Goal: Task Accomplishment & Management: Complete application form

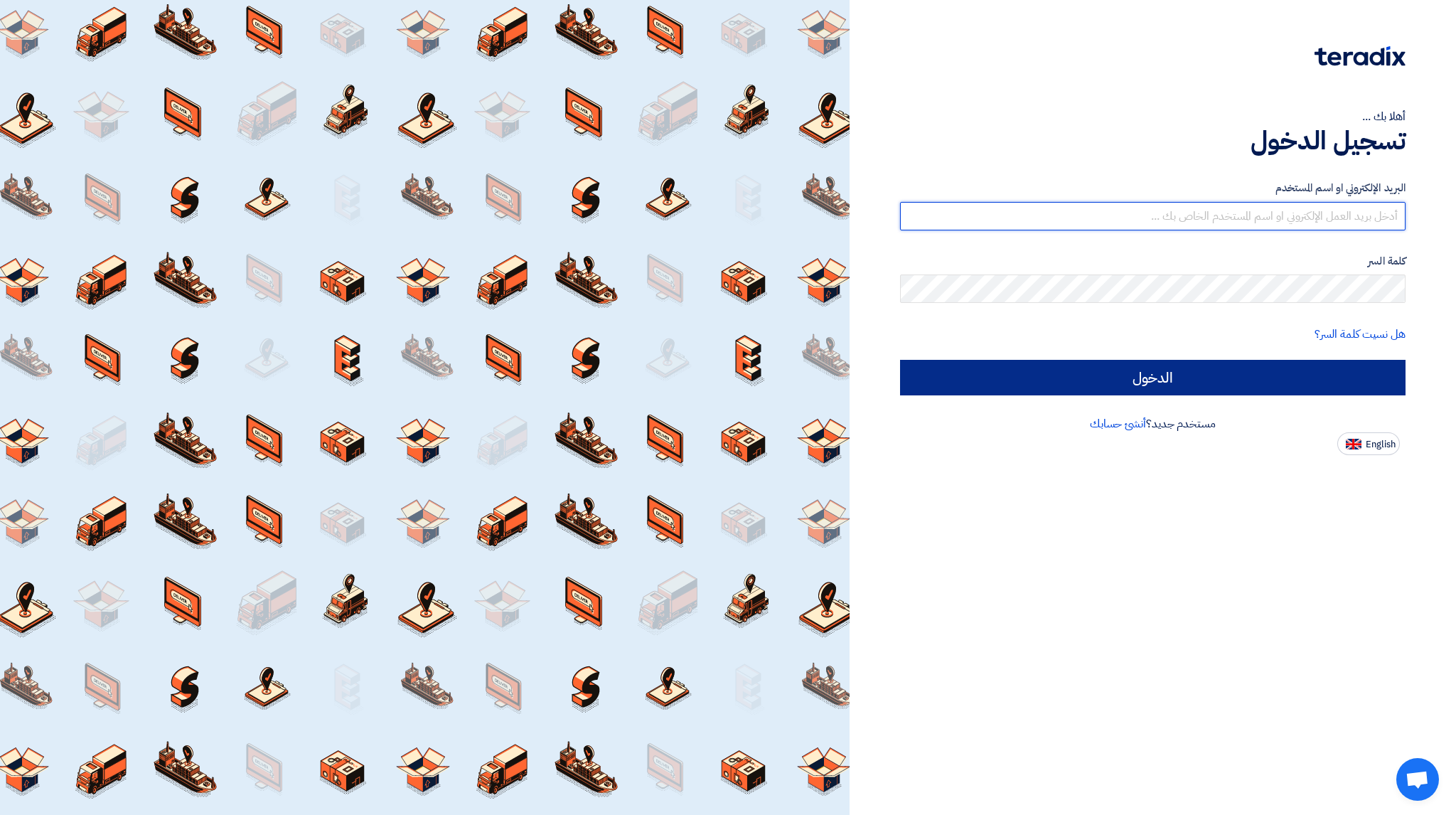
type input "[EMAIL_ADDRESS][DOMAIN_NAME]"
click at [1300, 372] on input "الدخول" at bounding box center [1152, 377] width 505 height 36
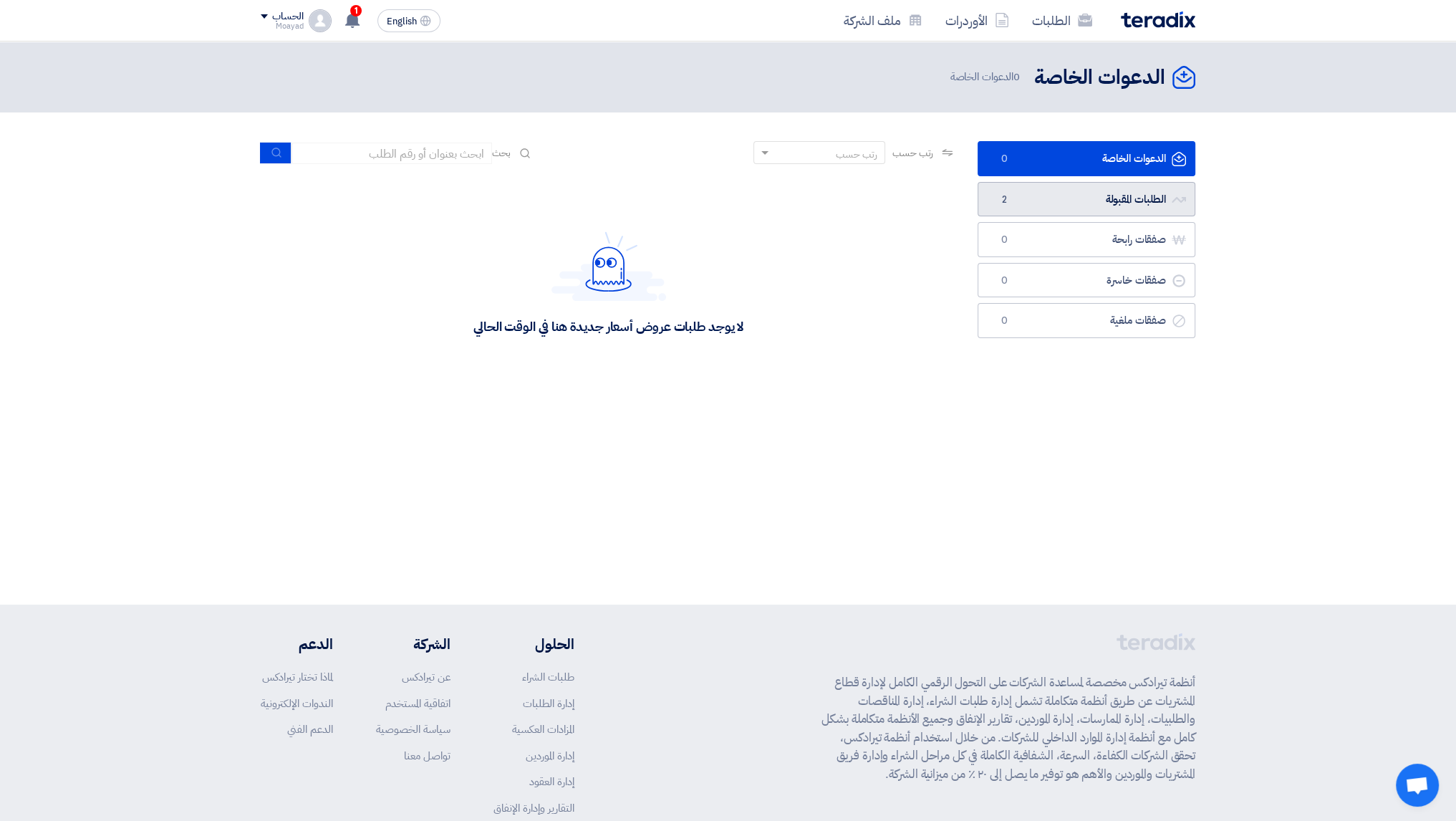
click at [1054, 198] on link "الطلبات المقبولة الطلبات المقبولة 2" at bounding box center [1086, 199] width 217 height 35
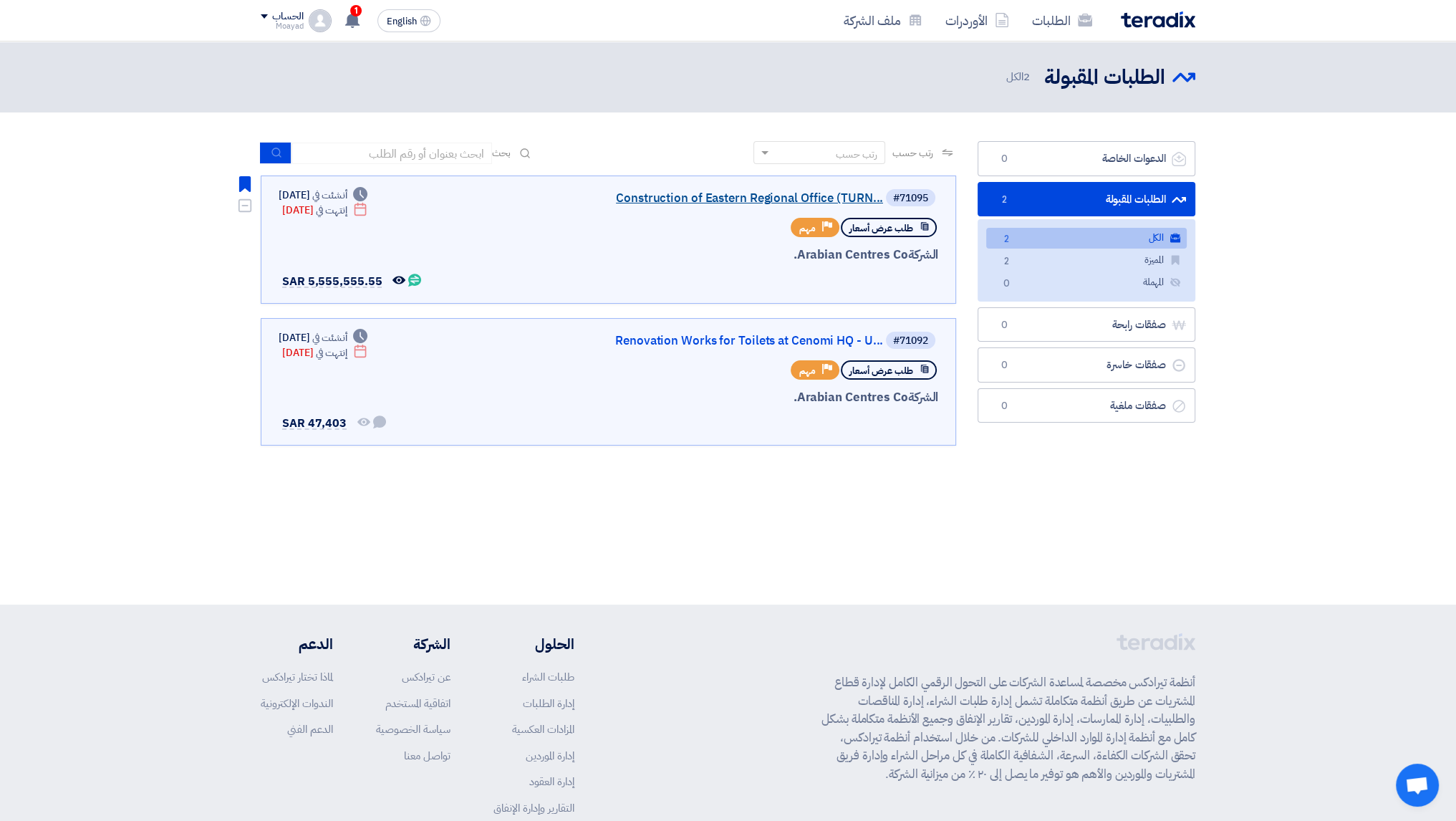
click at [798, 200] on link "Construction of Eastern Regional Office (TURN..." at bounding box center [739, 198] width 286 height 13
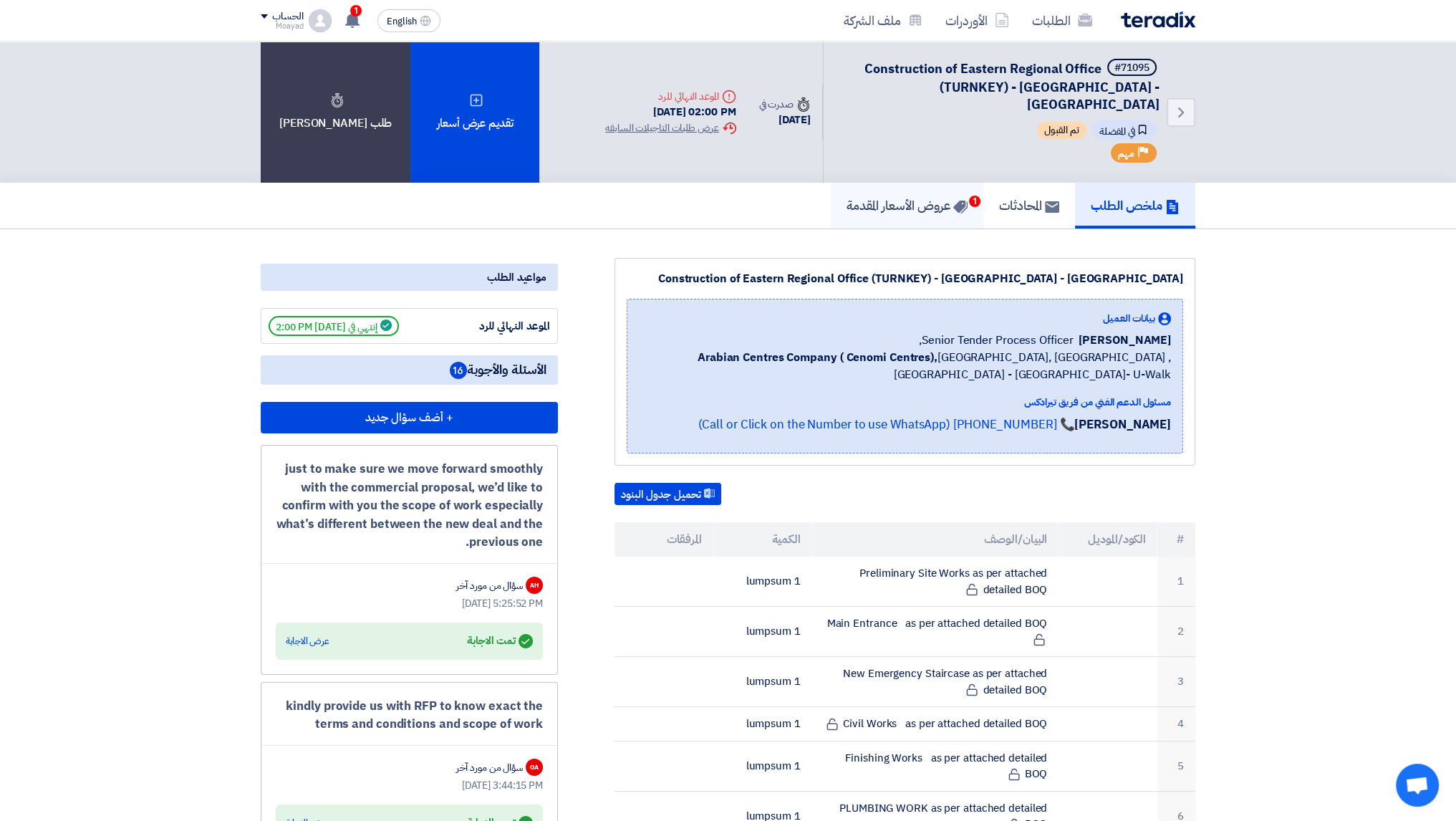
click at [927, 199] on link "عروض الأسعار المقدمة 1" at bounding box center [907, 205] width 152 height 46
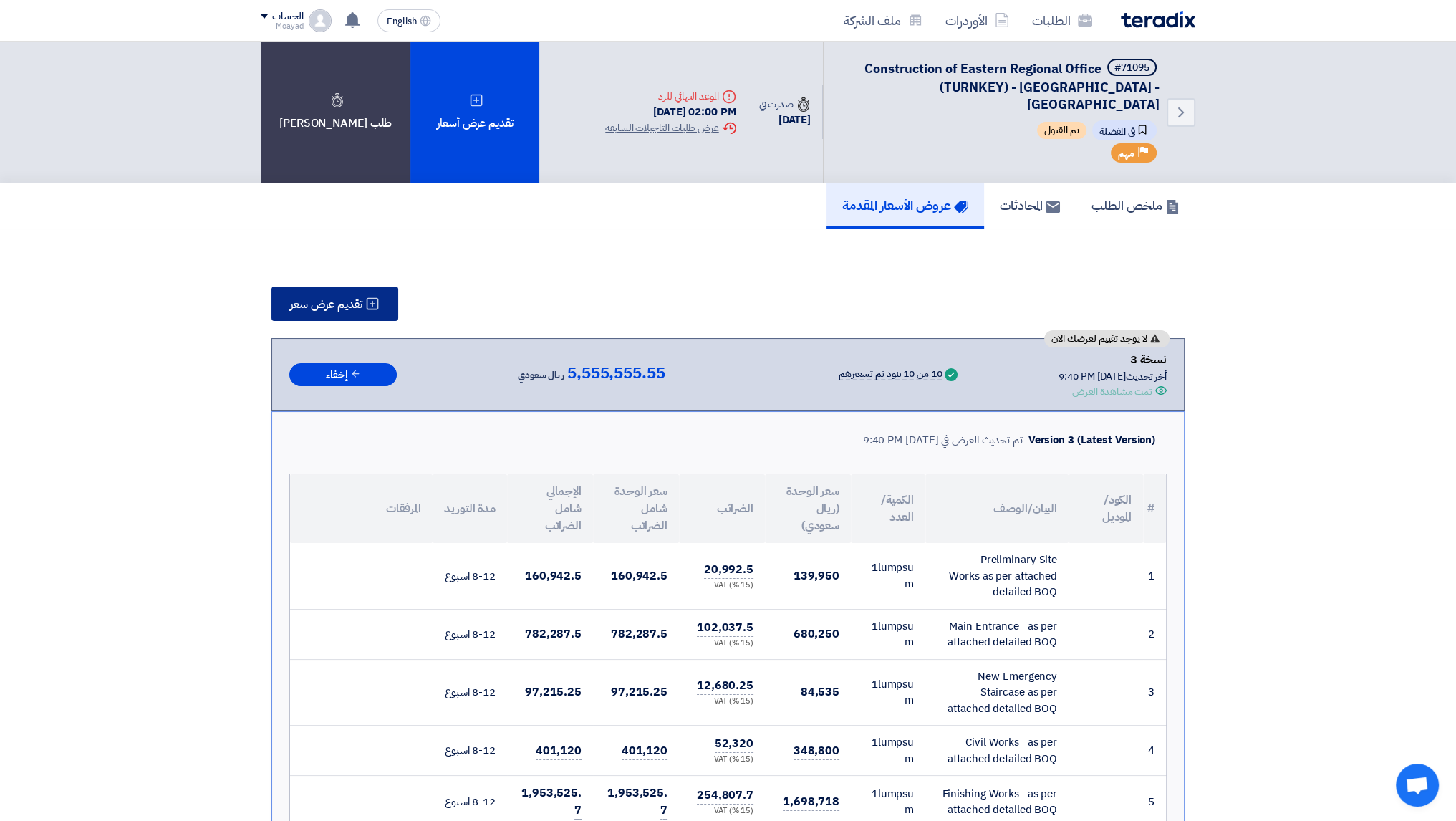
click at [378, 298] on use at bounding box center [373, 304] width 12 height 12
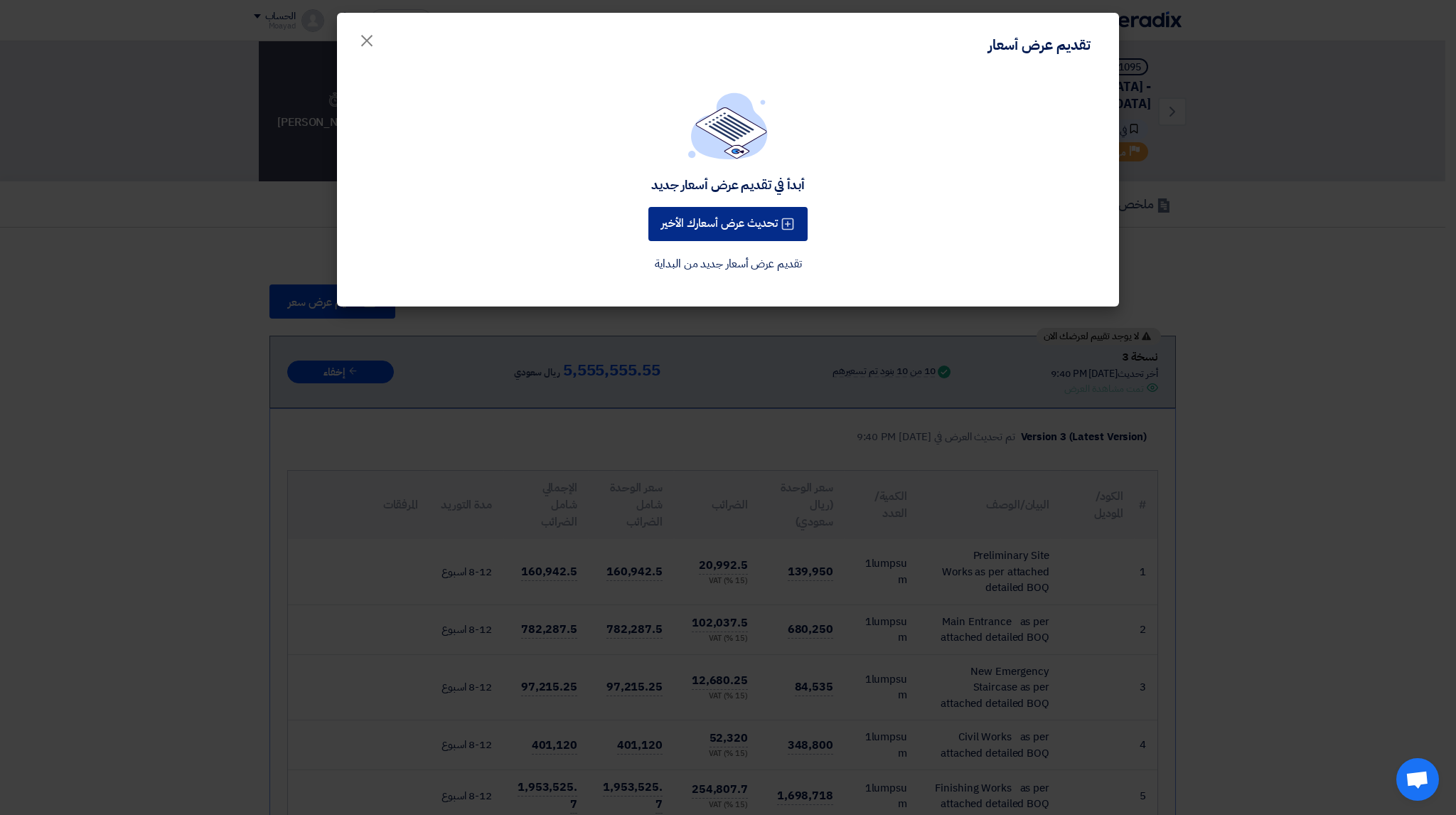
click at [692, 231] on button "تحديث عرض أسعارك الأخير" at bounding box center [728, 224] width 159 height 34
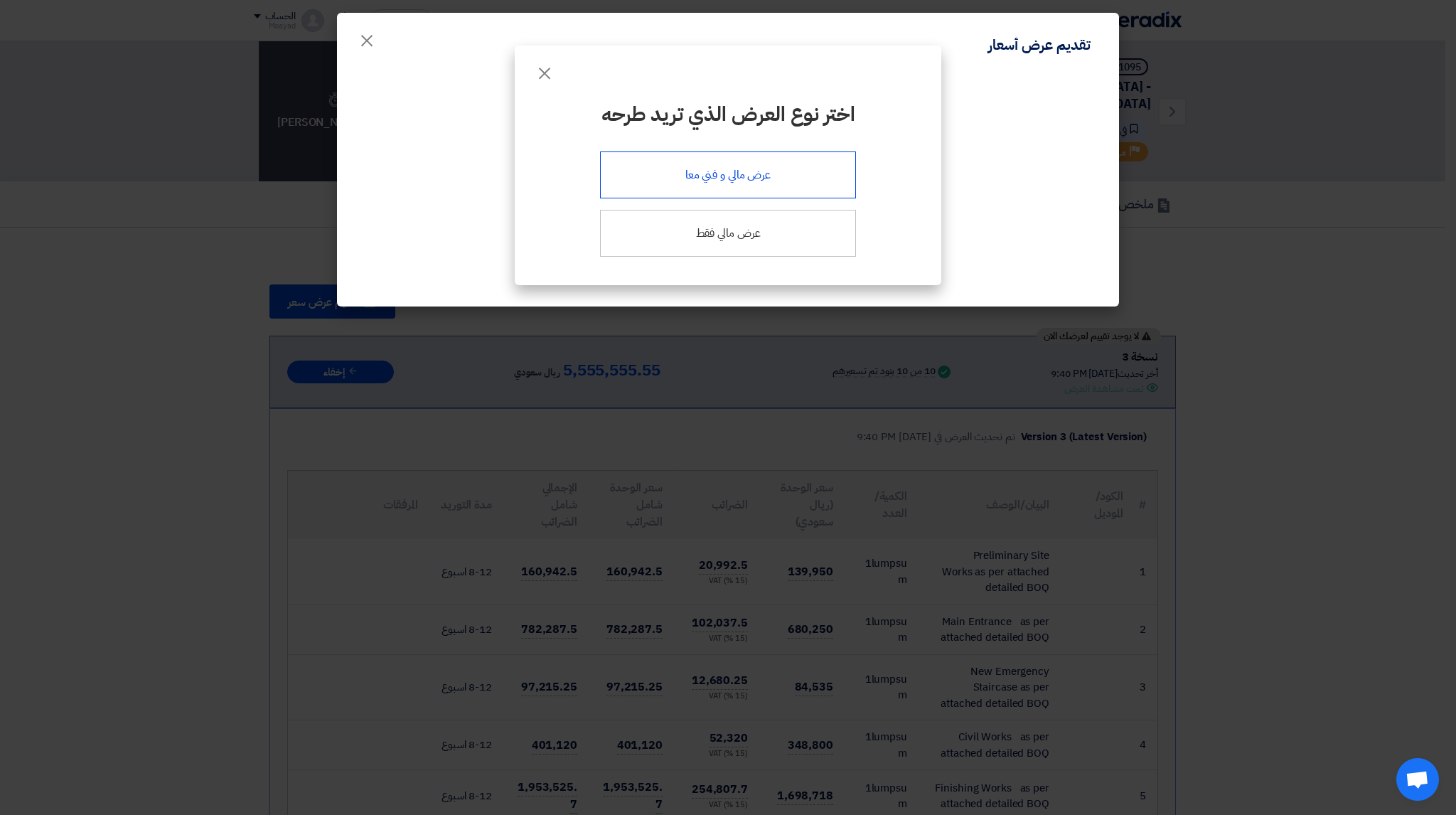
click at [779, 183] on div "عرض مالي و فني معا" at bounding box center [728, 174] width 256 height 47
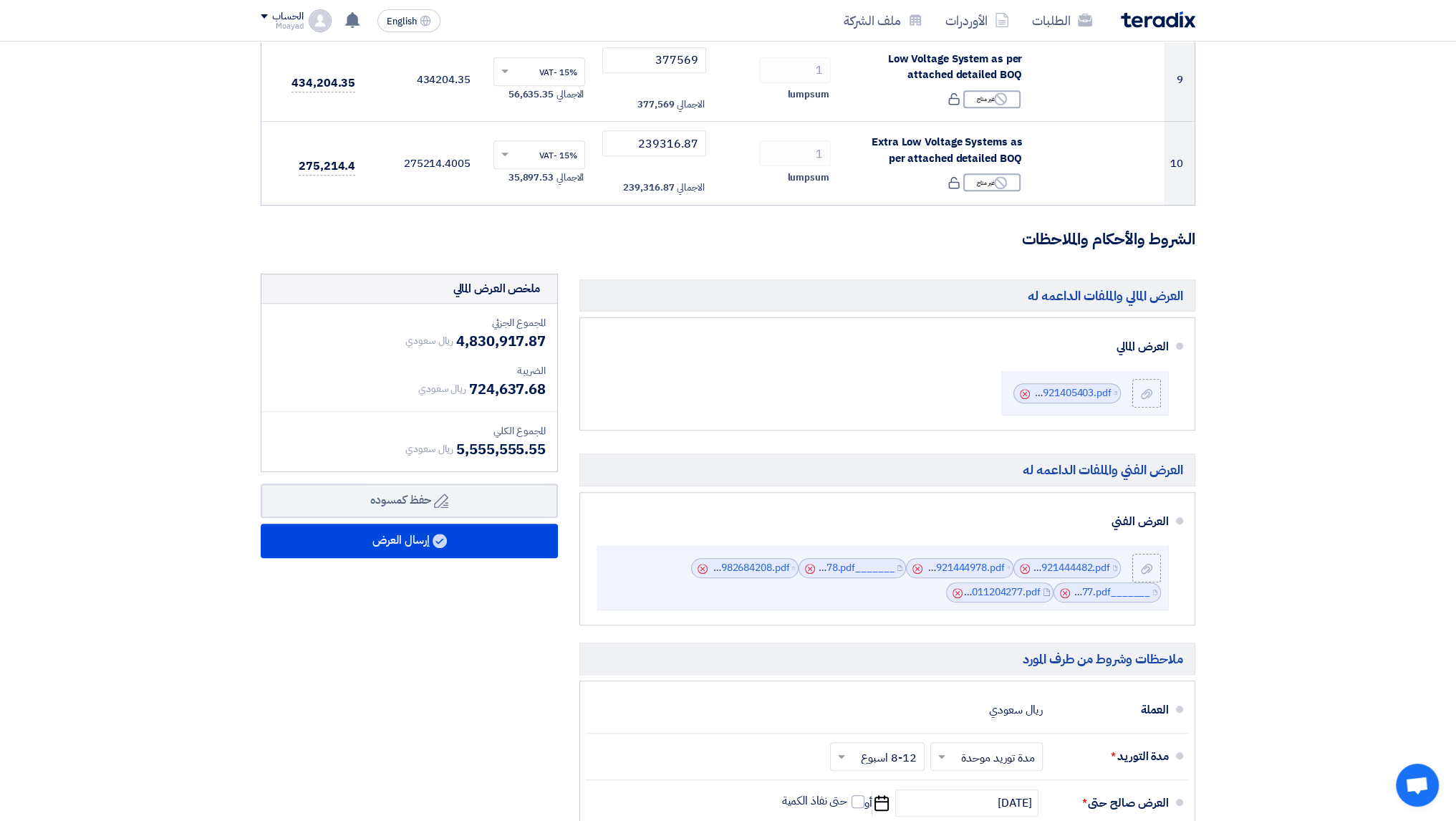
scroll to position [900, 0]
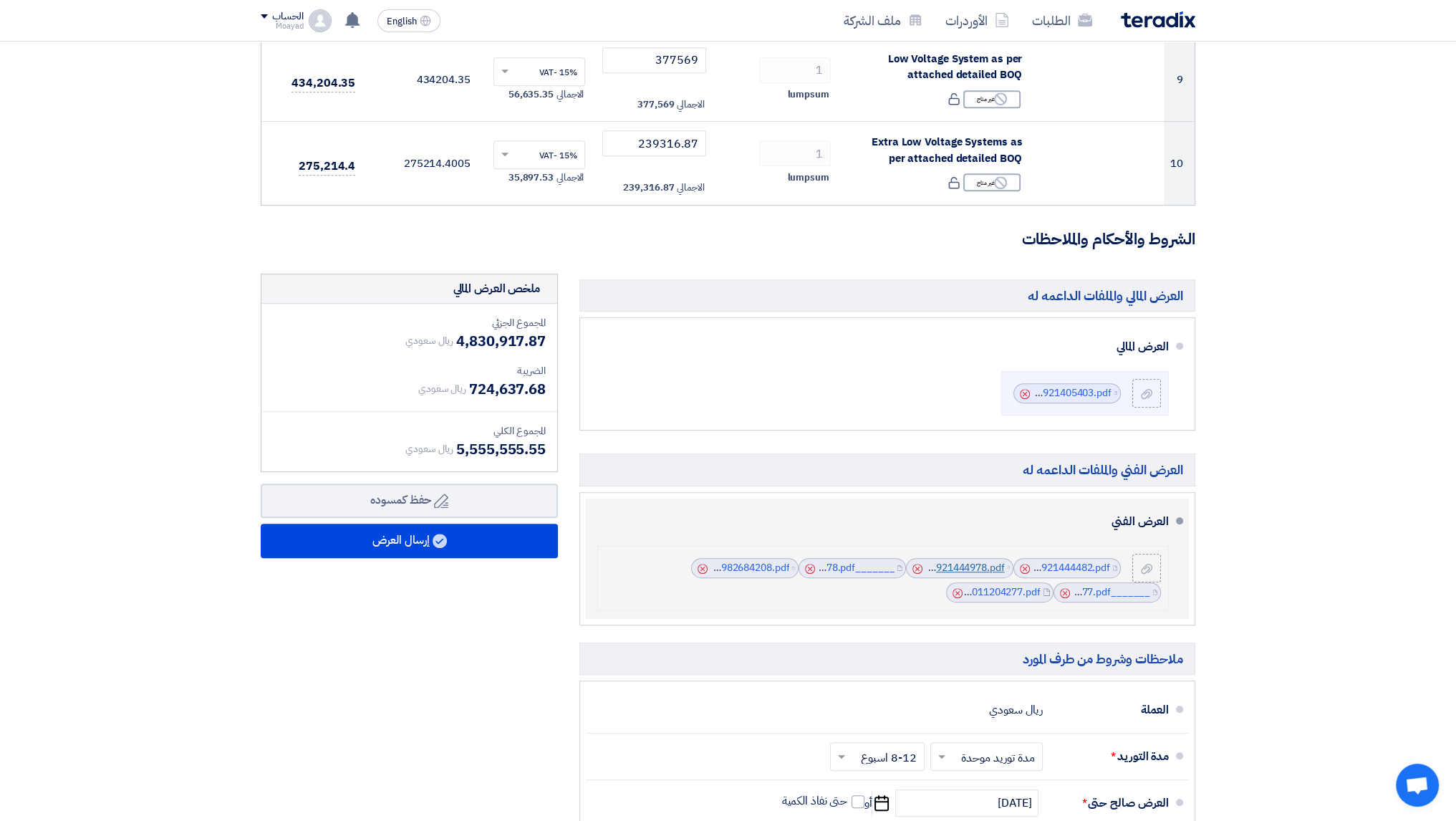
click at [980, 565] on link "AC_DUCT_FLOOR_PROPOSAL_FOR_ANOTHER_SITE_1756921444978.pdf" at bounding box center [837, 568] width 335 height 15
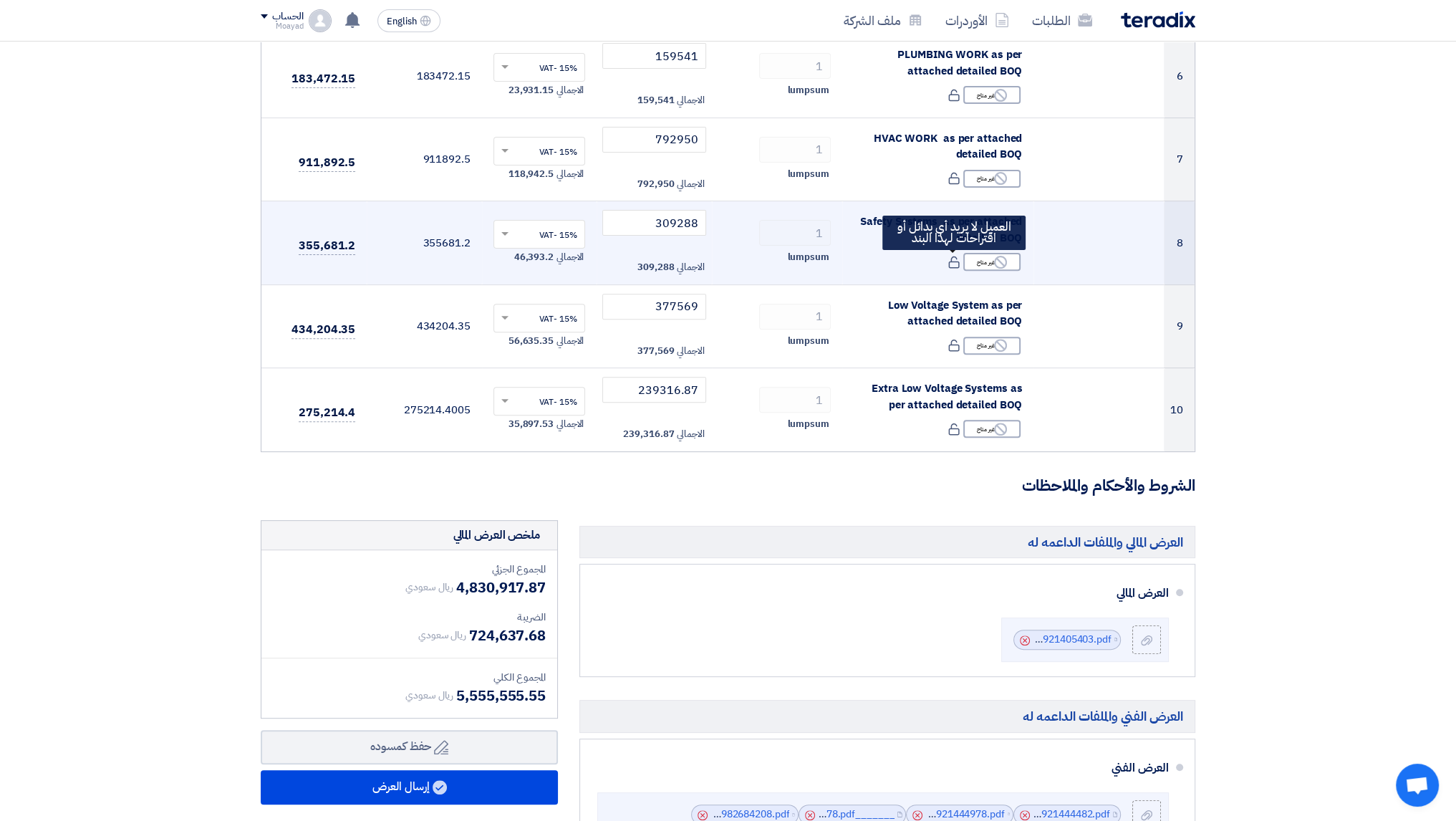
scroll to position [932, 0]
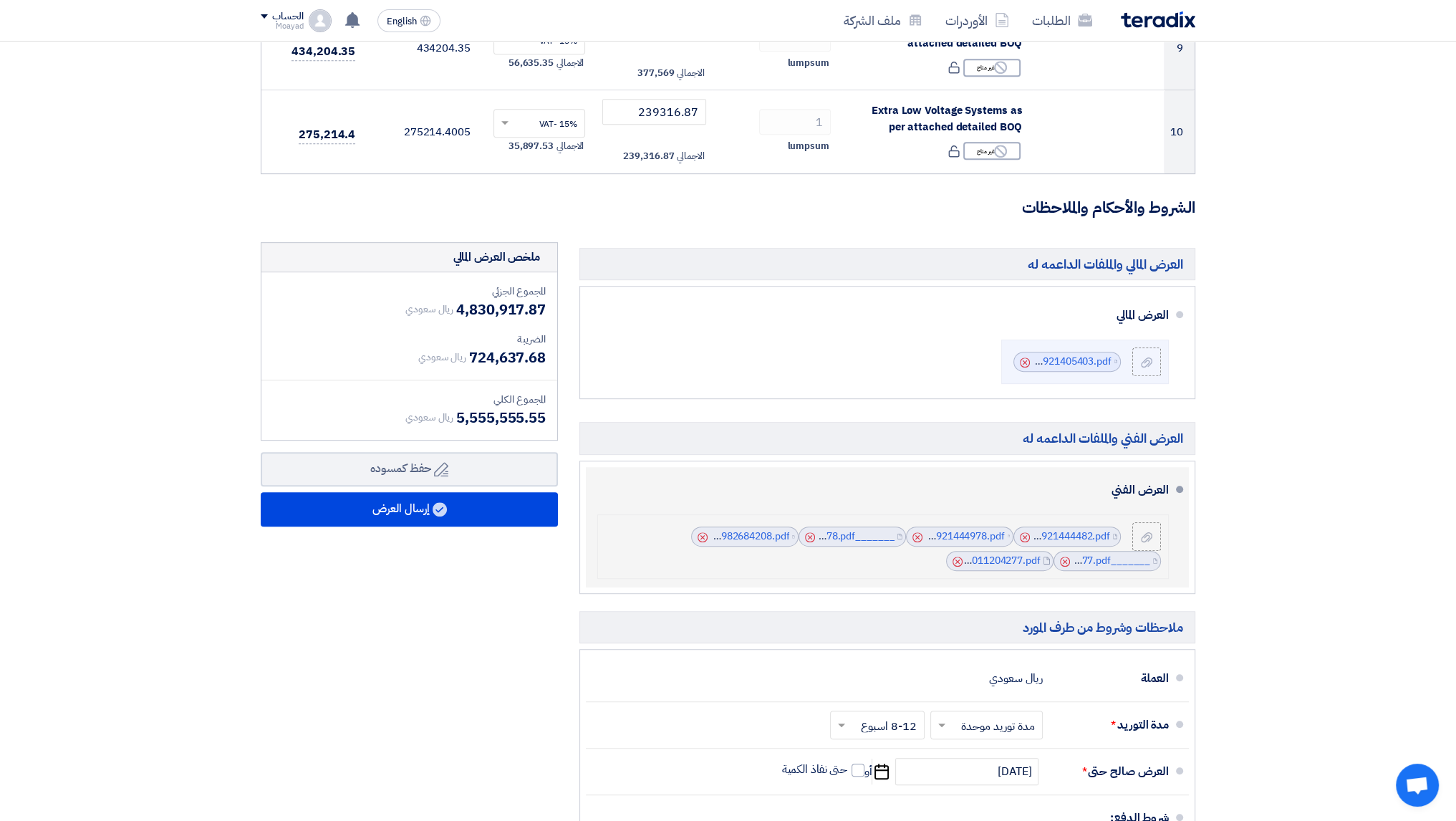
click at [903, 562] on div "File Foundation_details_1756921444482.pdf Cancel File Cancel" at bounding box center [884, 546] width 551 height 49
click at [1146, 532] on use at bounding box center [1146, 537] width 12 height 10
click at [0, 0] on input "file" at bounding box center [0, 0] width 0 height 0
click at [1151, 538] on icon at bounding box center [1146, 538] width 12 height 12
click at [0, 0] on input "file" at bounding box center [0, 0] width 0 height 0
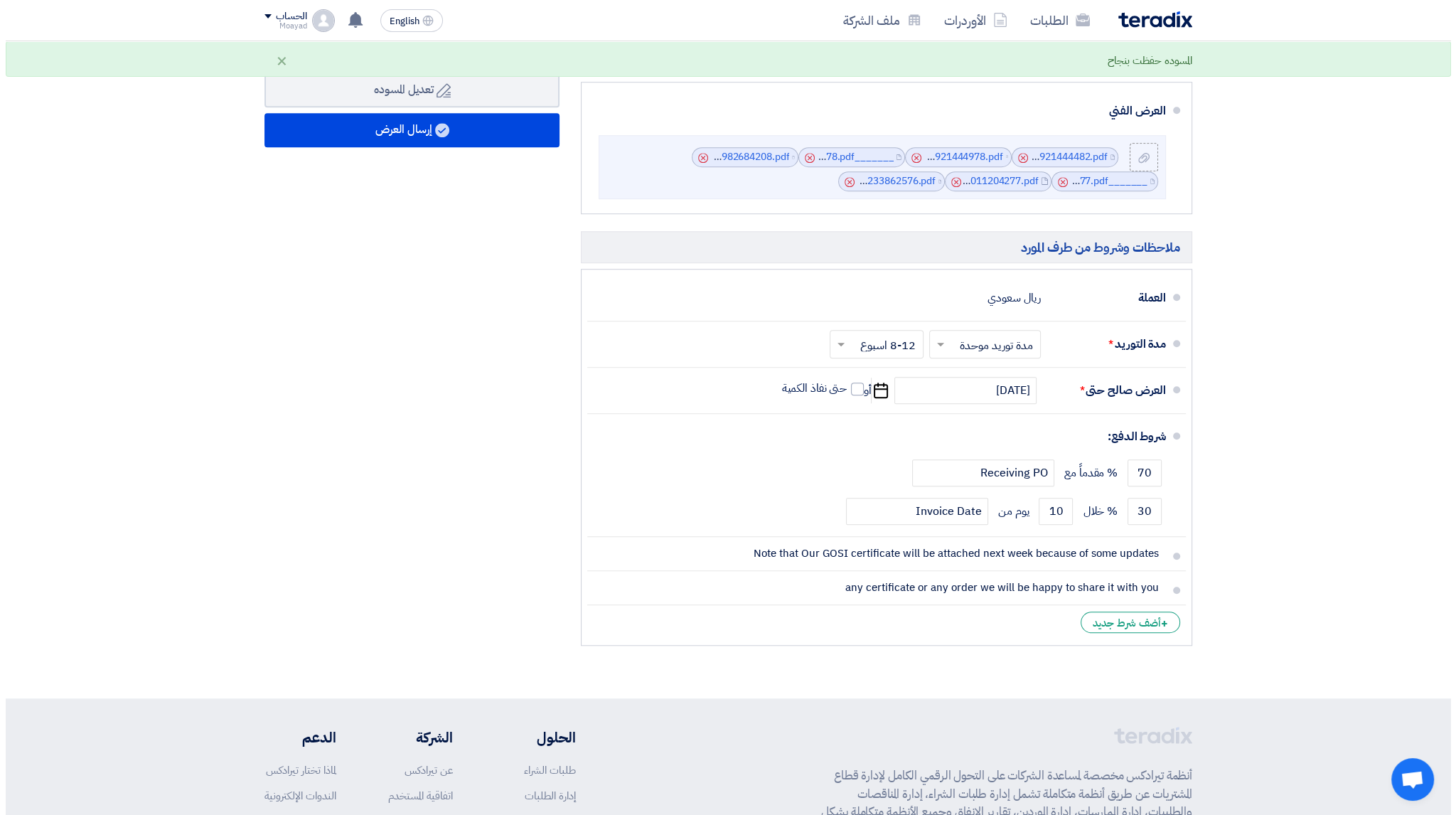
scroll to position [1291, 0]
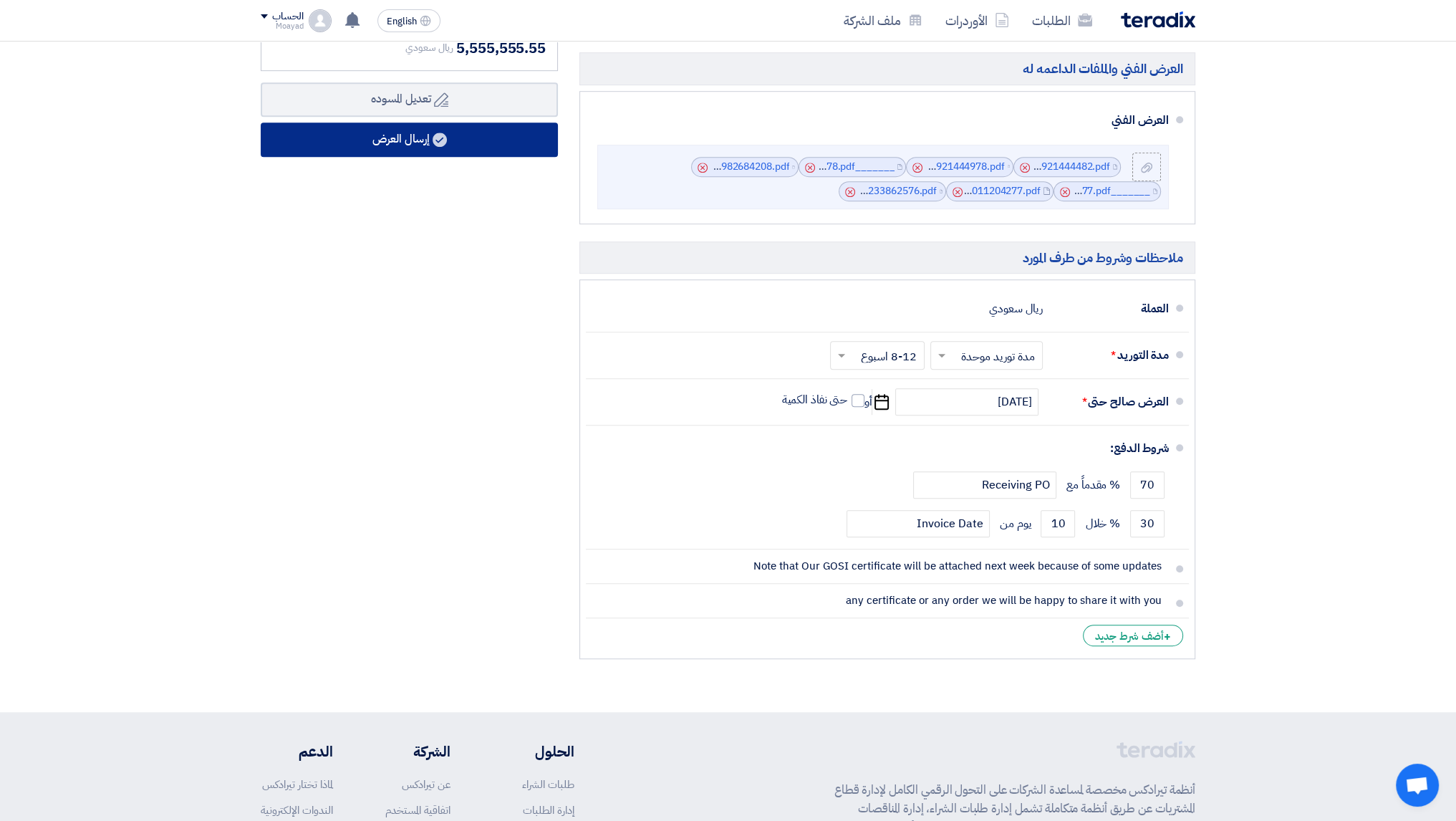
click at [400, 147] on button "إرسال العرض" at bounding box center [409, 139] width 297 height 34
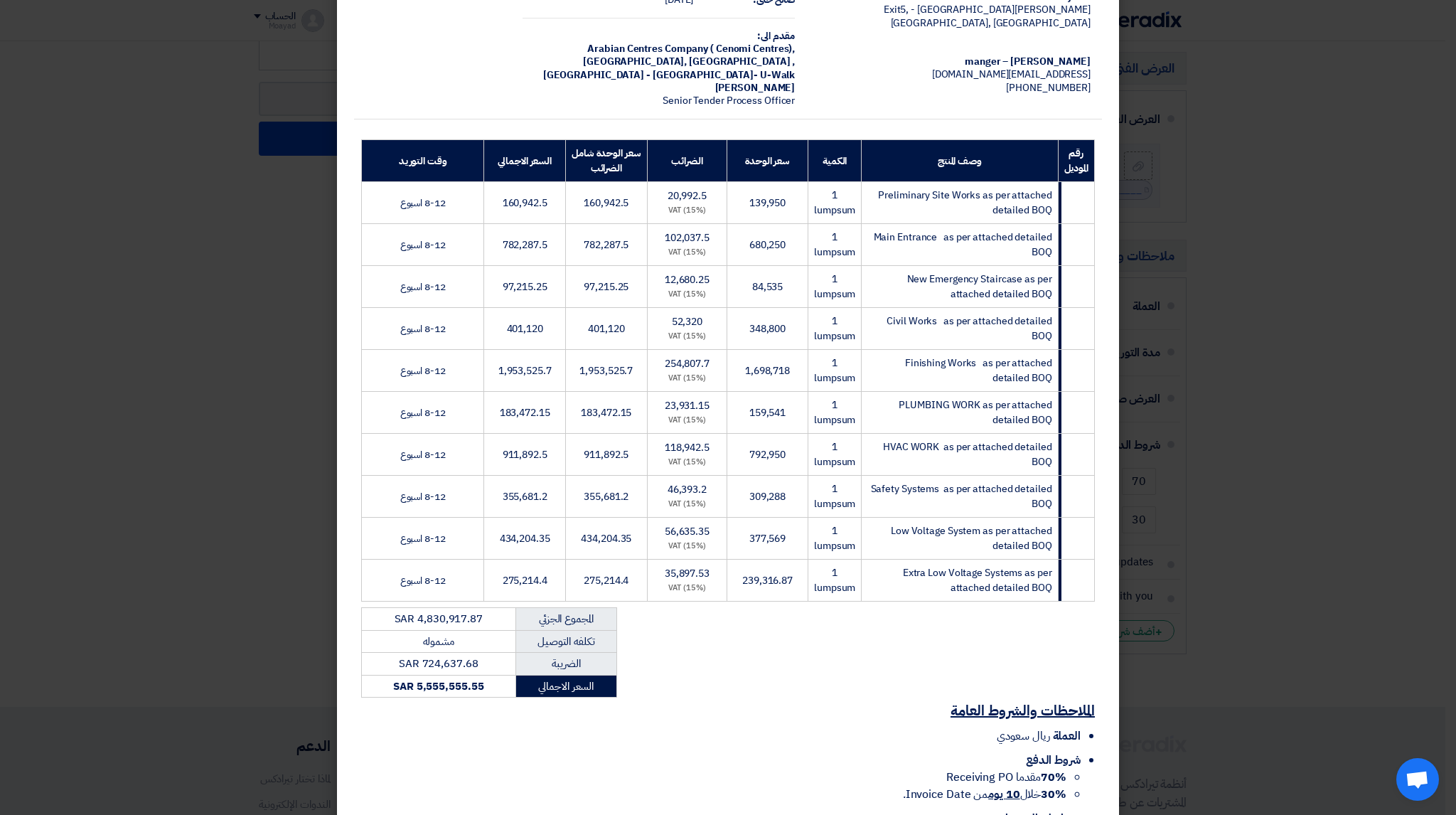
scroll to position [0, 0]
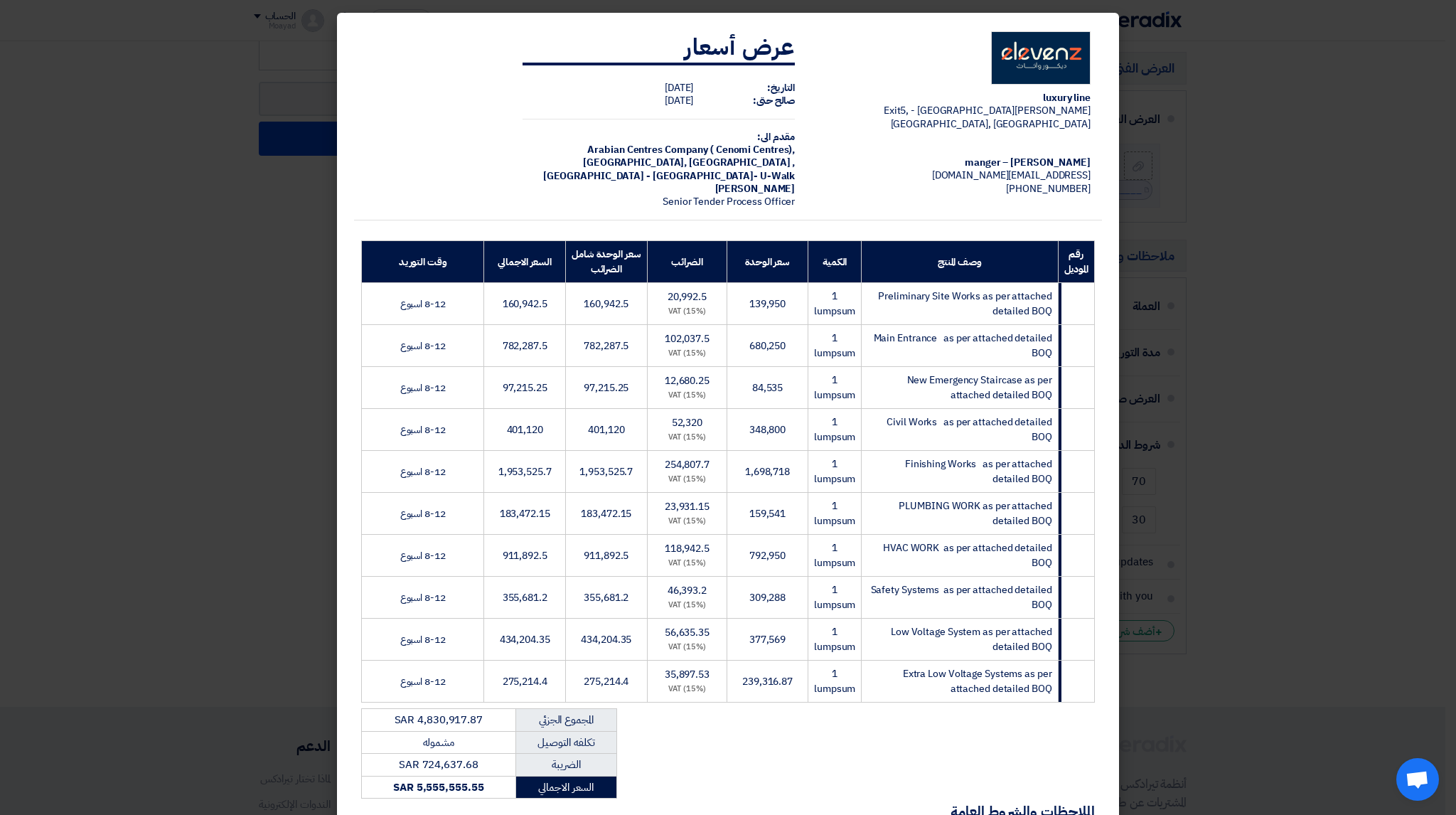
click at [1047, 80] on img at bounding box center [1041, 58] width 100 height 54
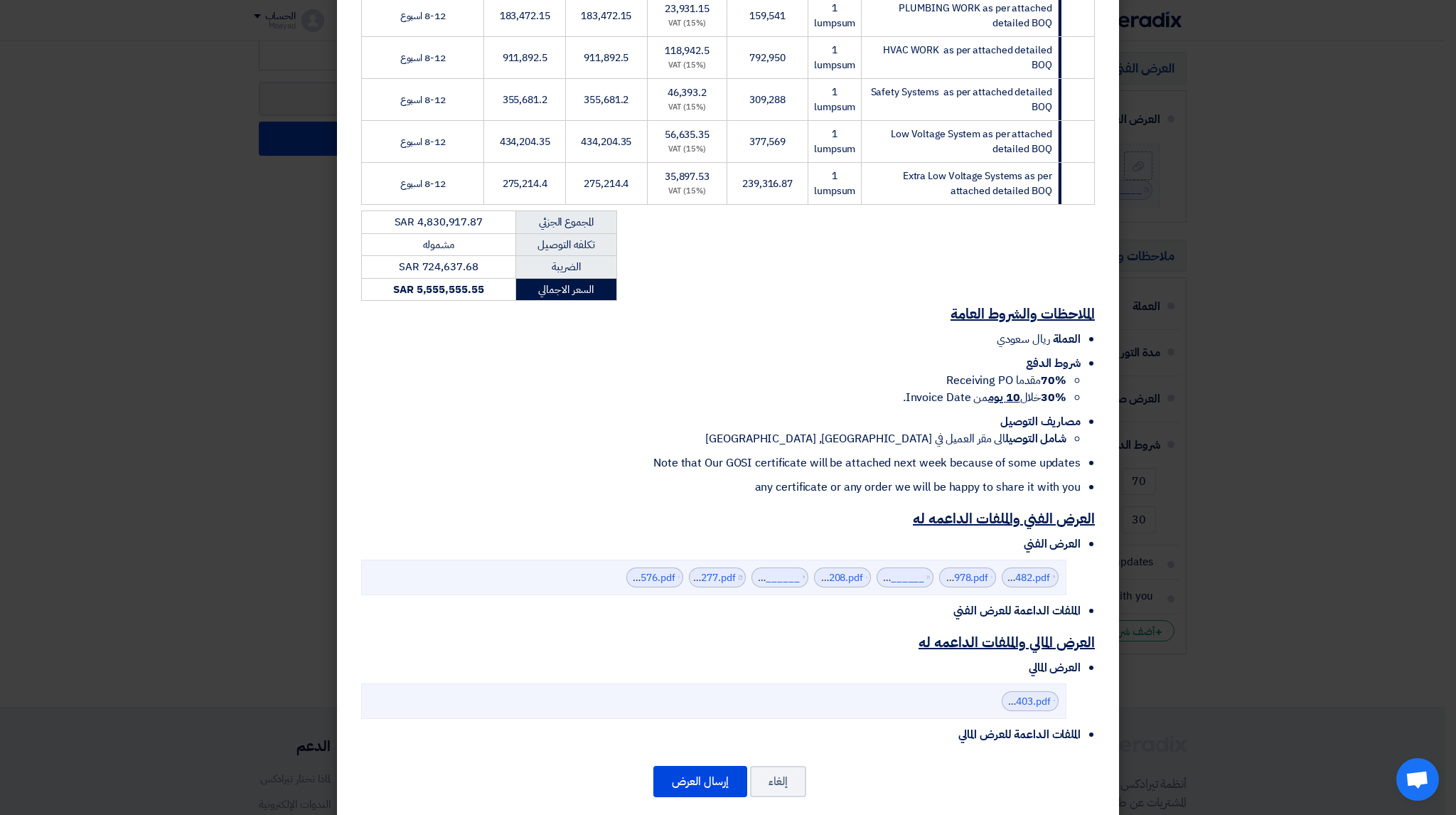
scroll to position [501, 0]
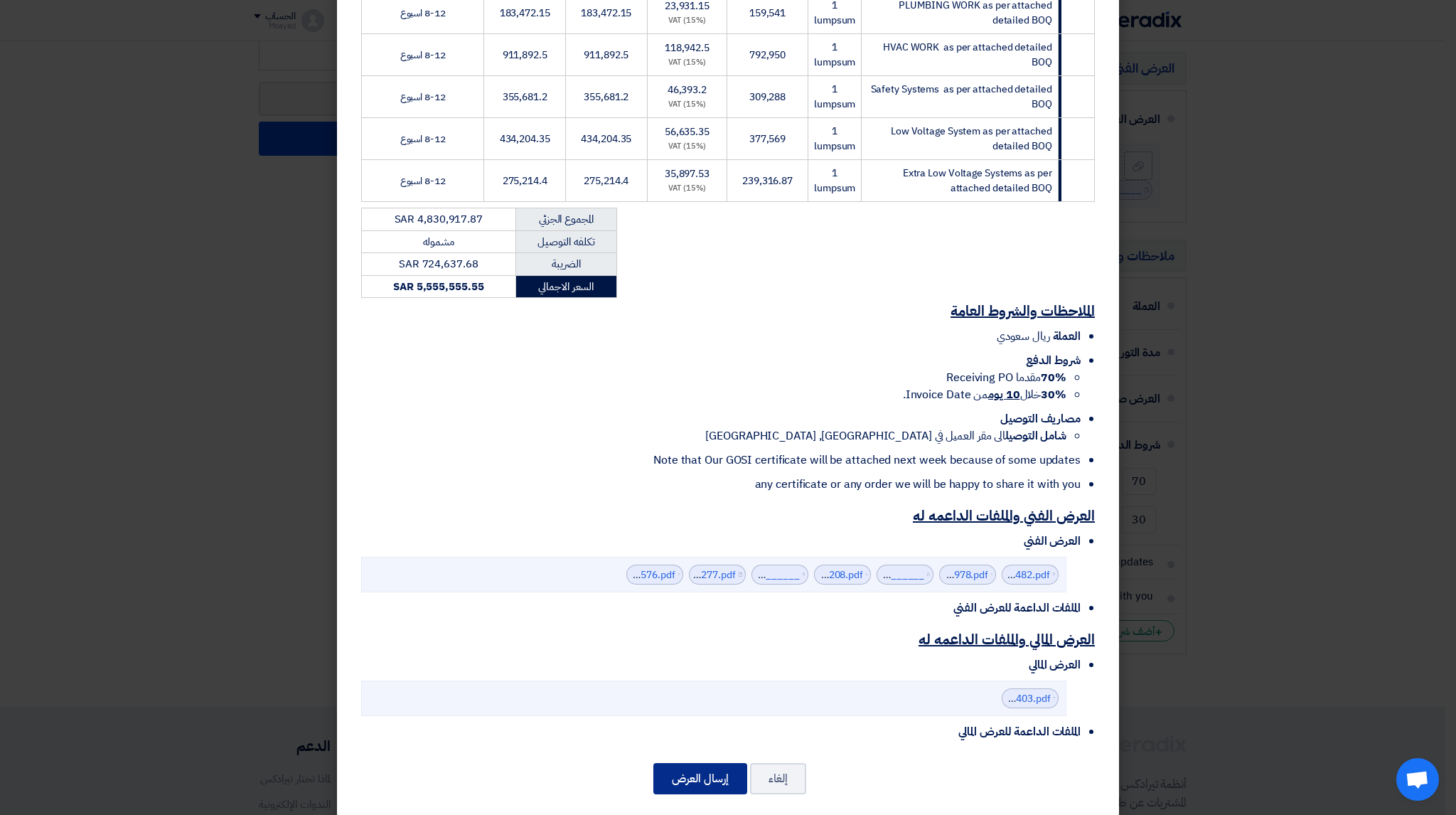
click at [706, 768] on button "إرسال العرض" at bounding box center [700, 779] width 94 height 31
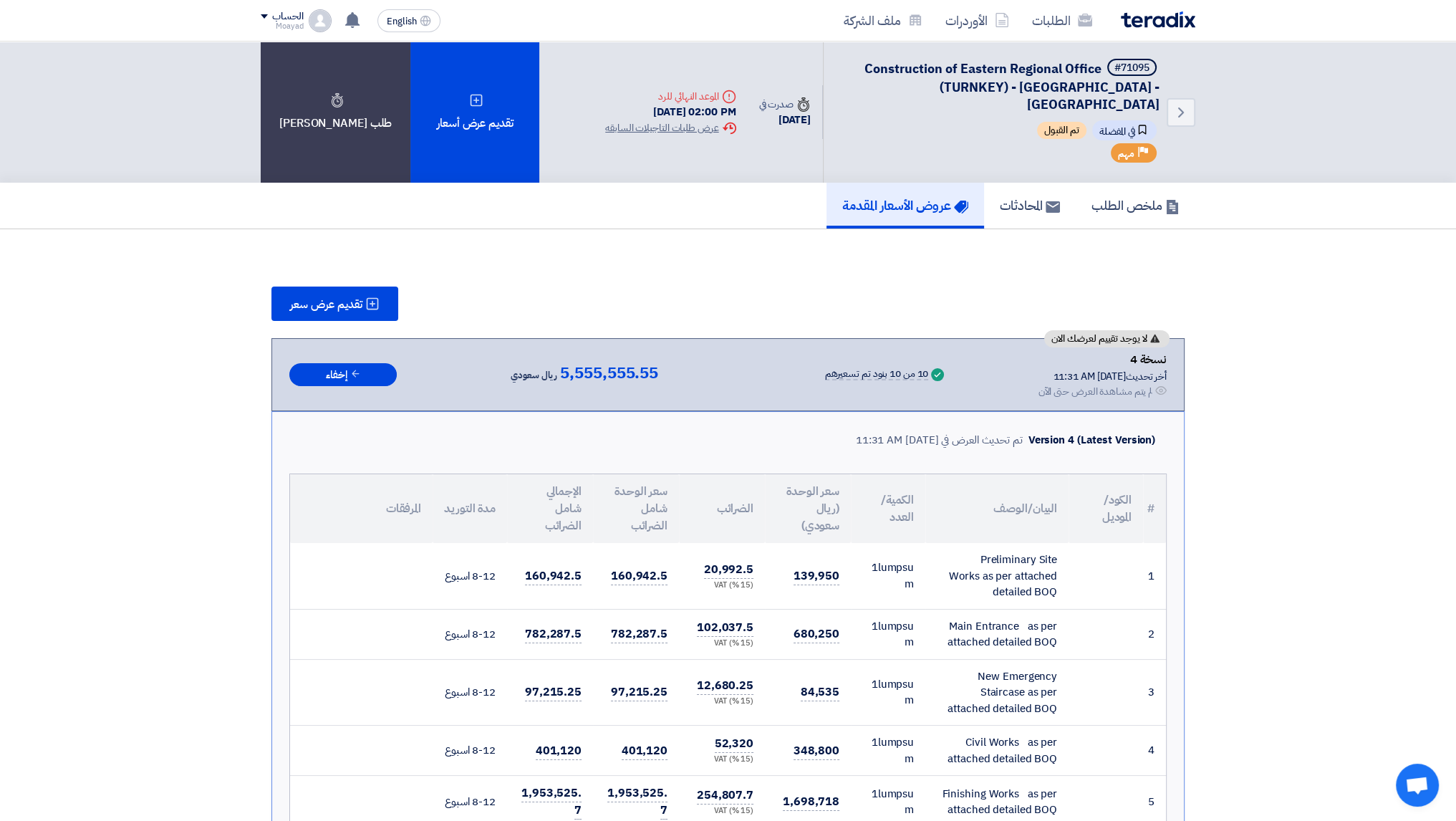
click at [1064, 122] on span "تم القبول" at bounding box center [1061, 130] width 49 height 17
click at [1143, 124] on icon "Bookmark" at bounding box center [1142, 130] width 12 height 12
click at [1048, 32] on link "الطلبات" at bounding box center [1061, 21] width 83 height 34
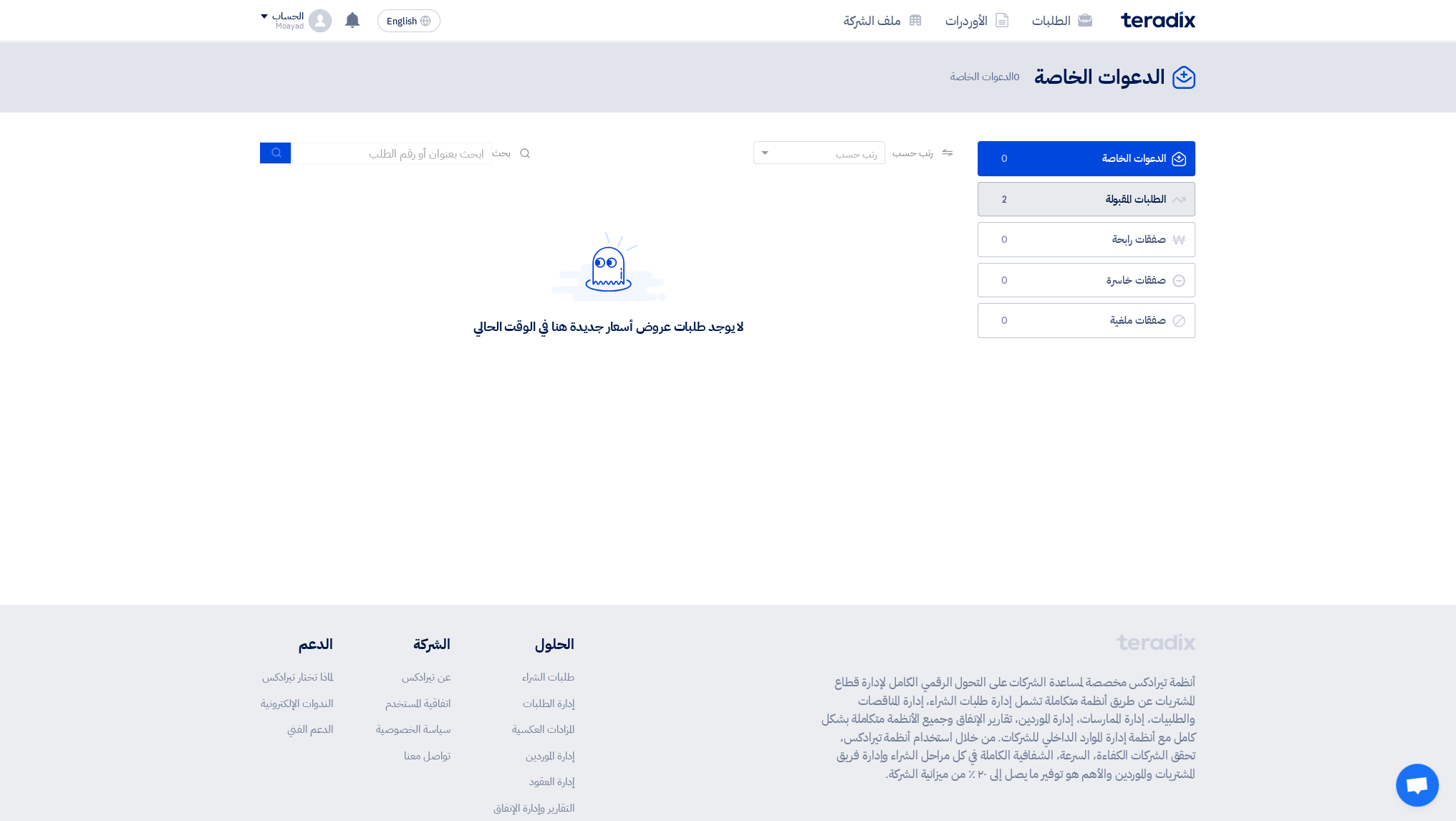
click at [1048, 202] on link "الطلبات المقبولة الطلبات المقبولة 2" at bounding box center [1086, 199] width 217 height 35
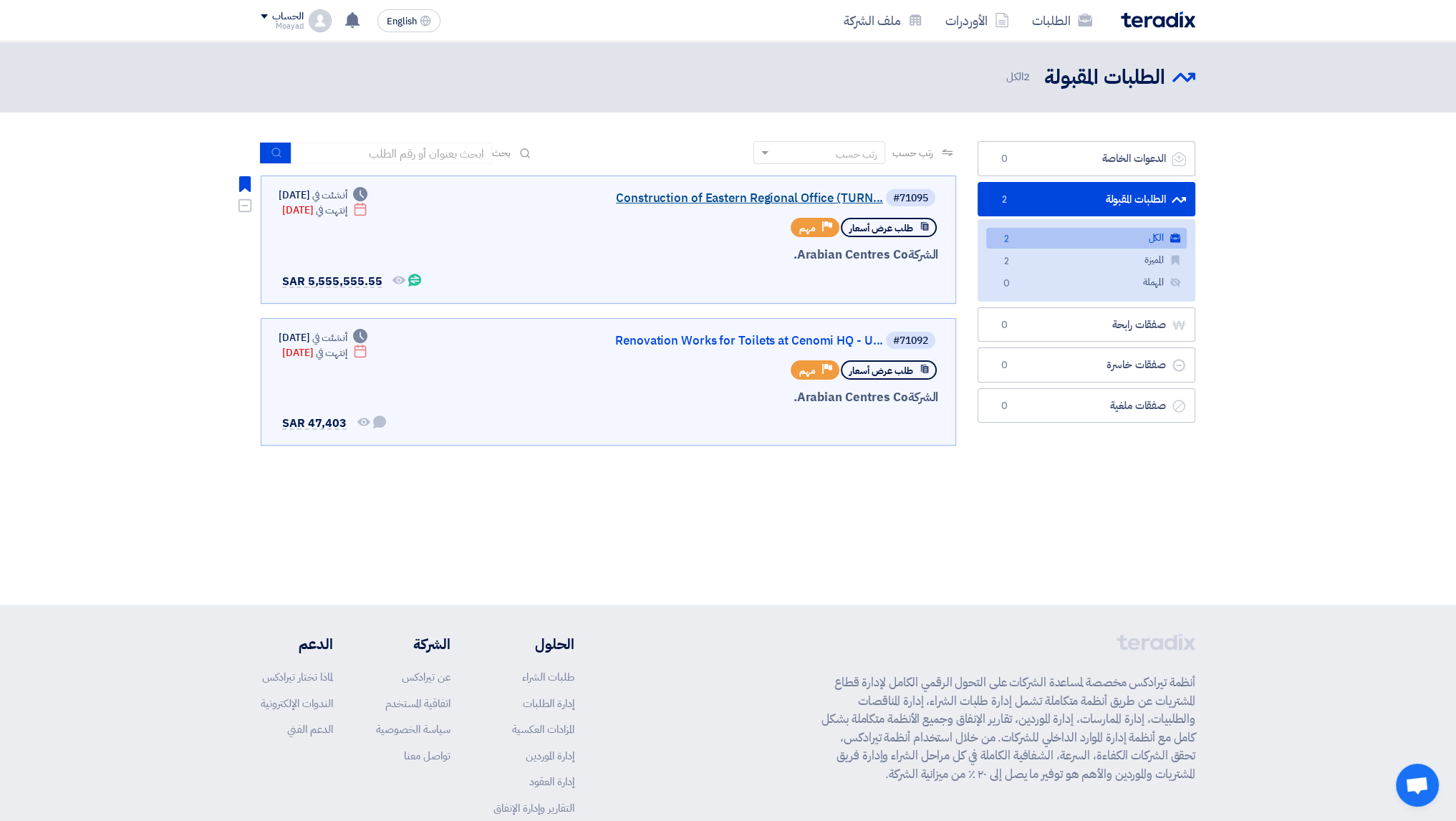
click at [676, 202] on link "Construction of Eastern Regional Office (TURN..." at bounding box center [739, 198] width 286 height 13
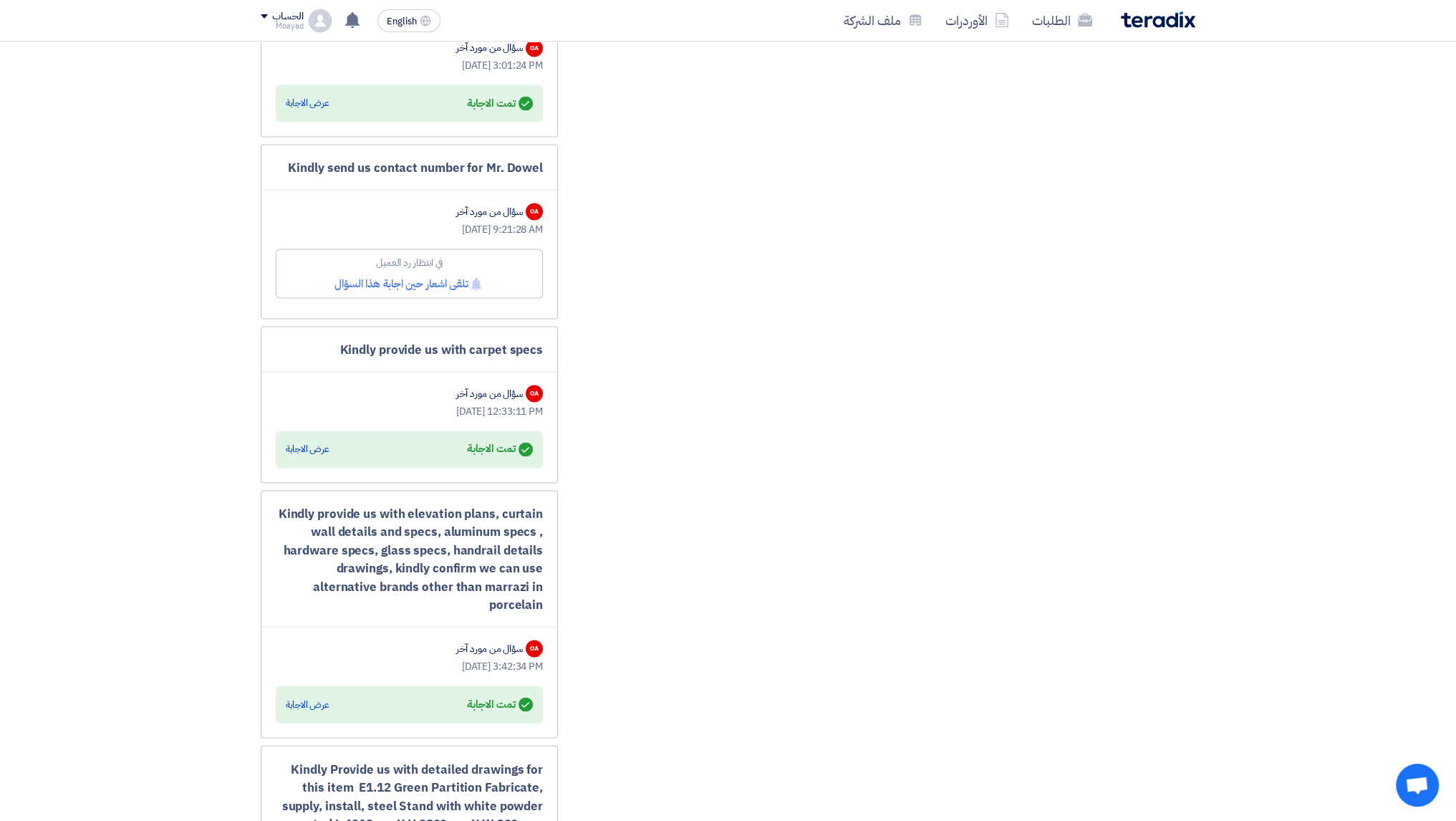
scroll to position [3295, 0]
